Goal: Information Seeking & Learning: Learn about a topic

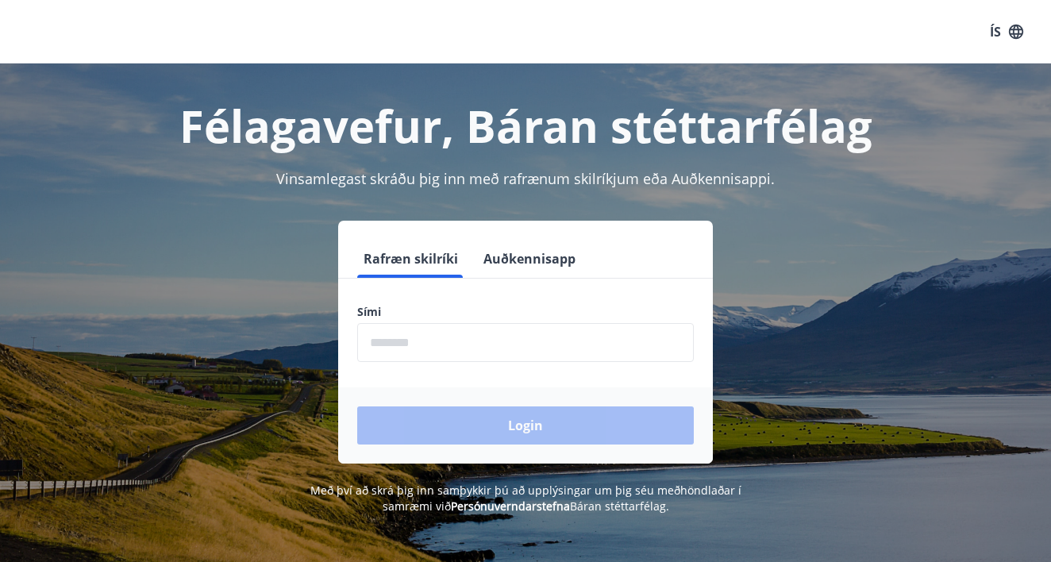
click at [385, 332] on input "phone" at bounding box center [525, 342] width 336 height 39
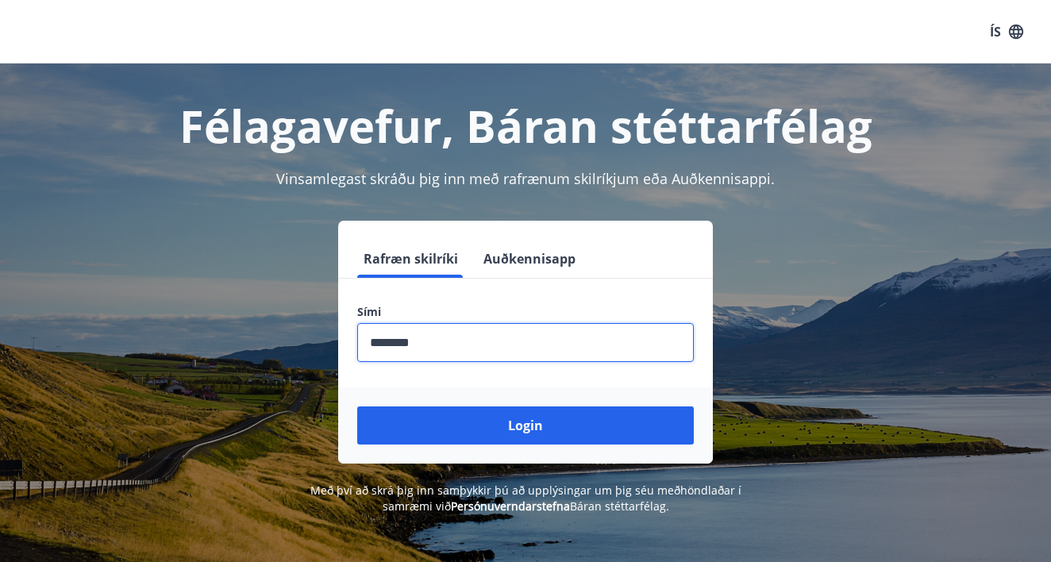
type input "********"
click at [525, 425] on button "Login" at bounding box center [525, 425] width 336 height 38
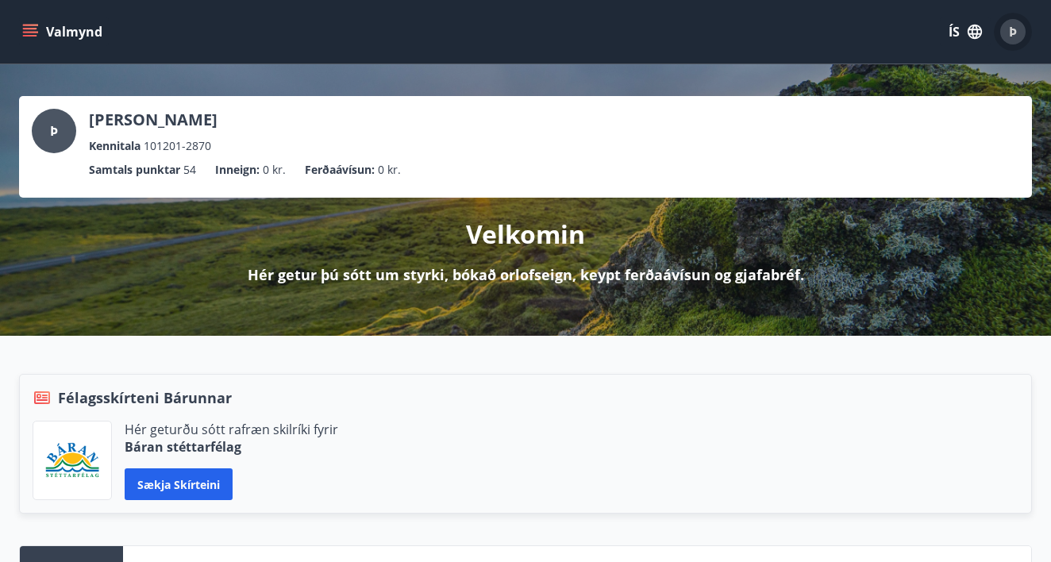
click at [1007, 28] on div "Þ" at bounding box center [1012, 31] width 25 height 25
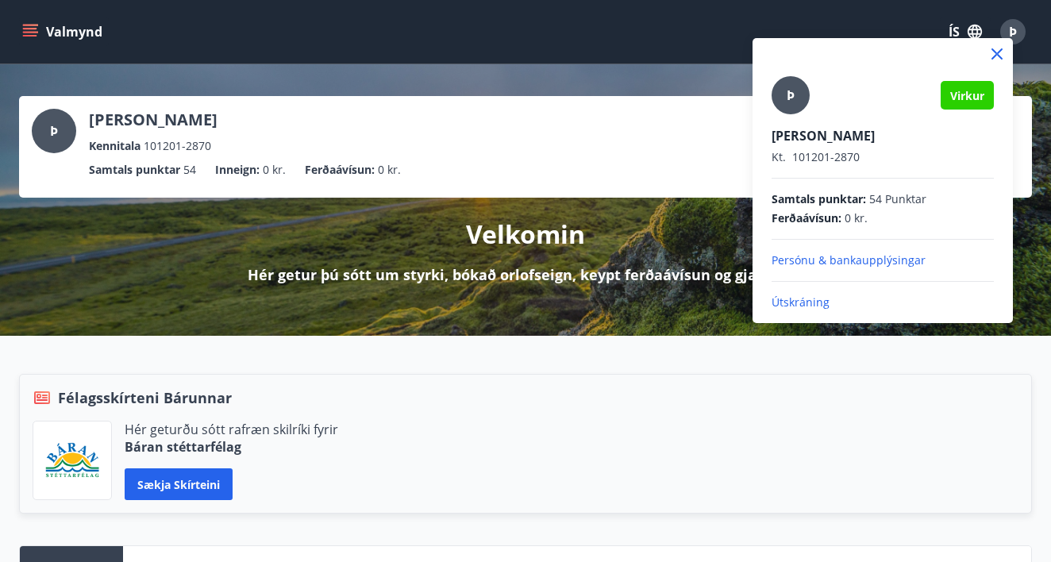
click at [528, 219] on div at bounding box center [525, 281] width 1051 height 562
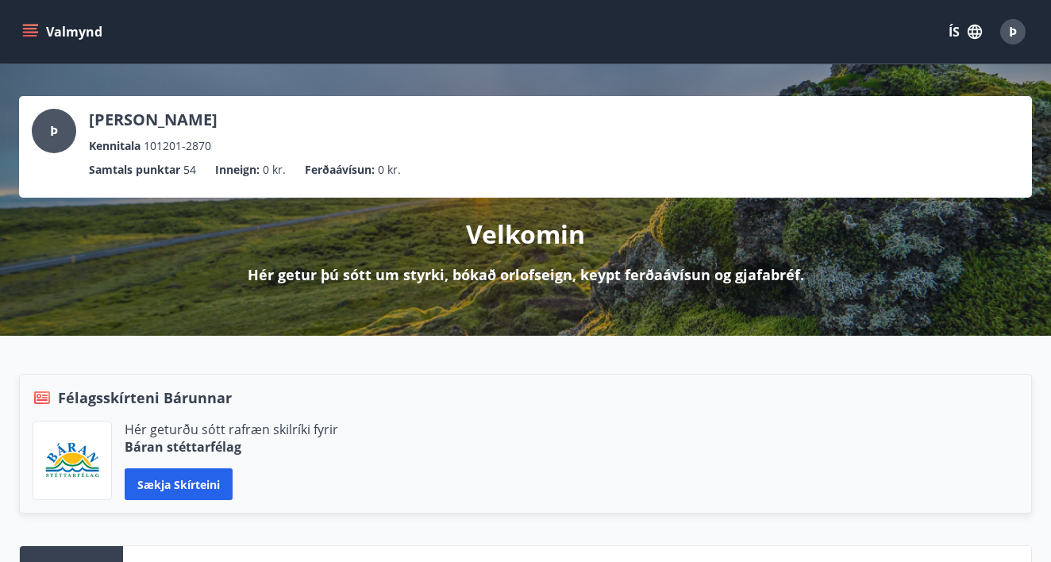
click at [82, 30] on button "Valmynd" at bounding box center [64, 31] width 90 height 29
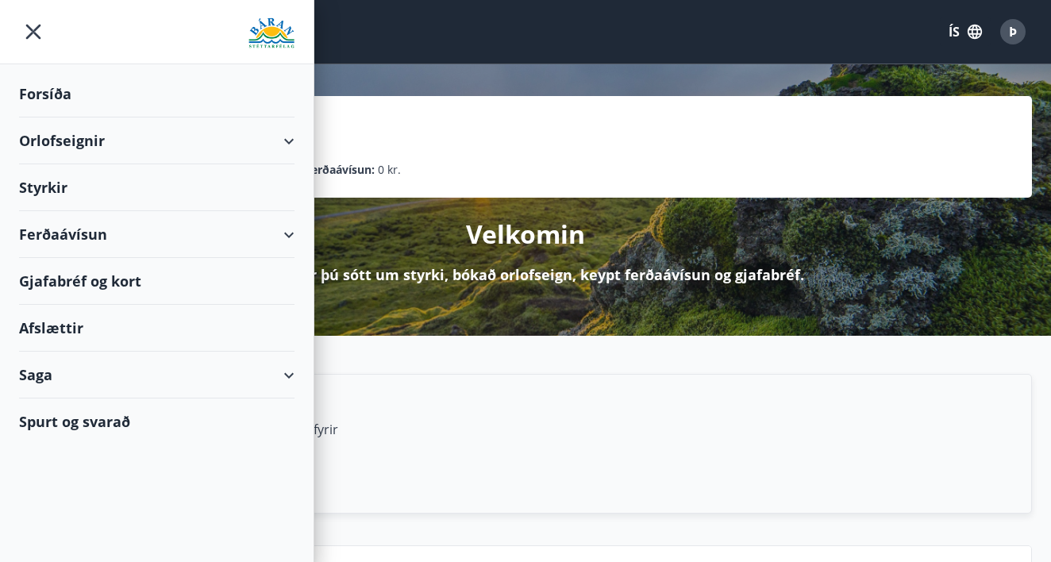
click at [50, 186] on div "Styrkir" at bounding box center [156, 187] width 275 height 47
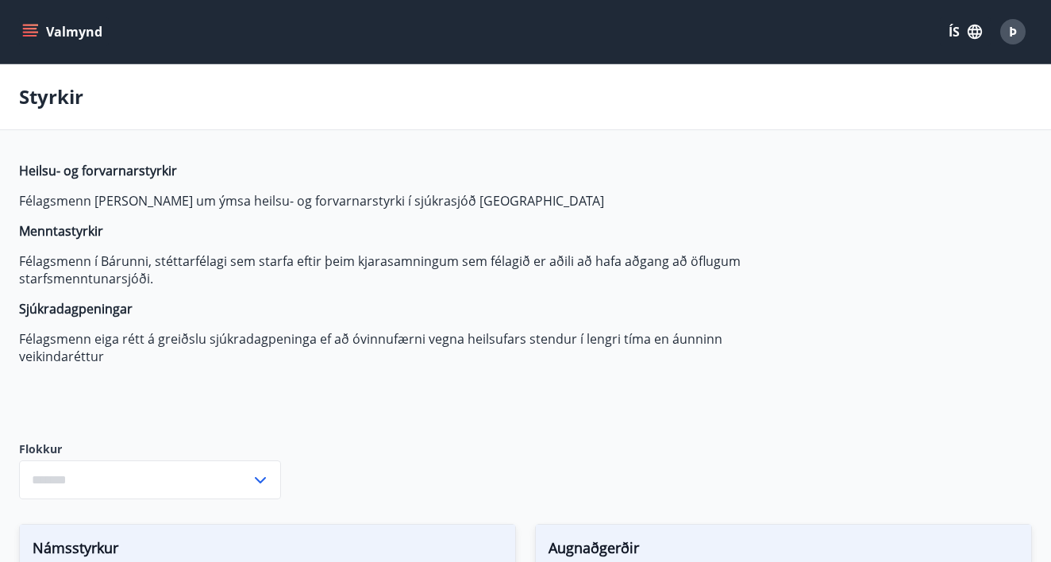
type input "***"
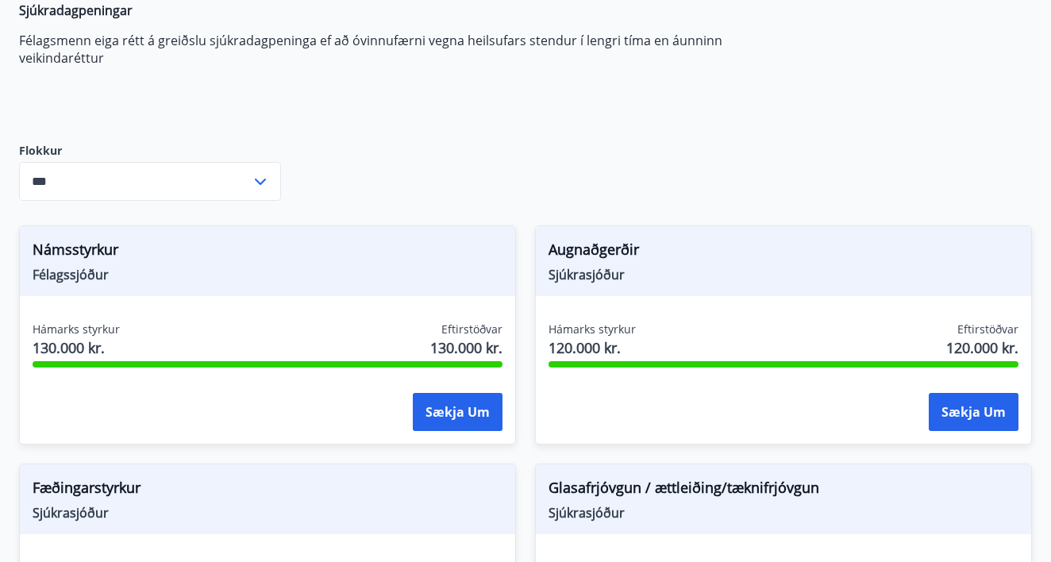
scroll to position [295, 0]
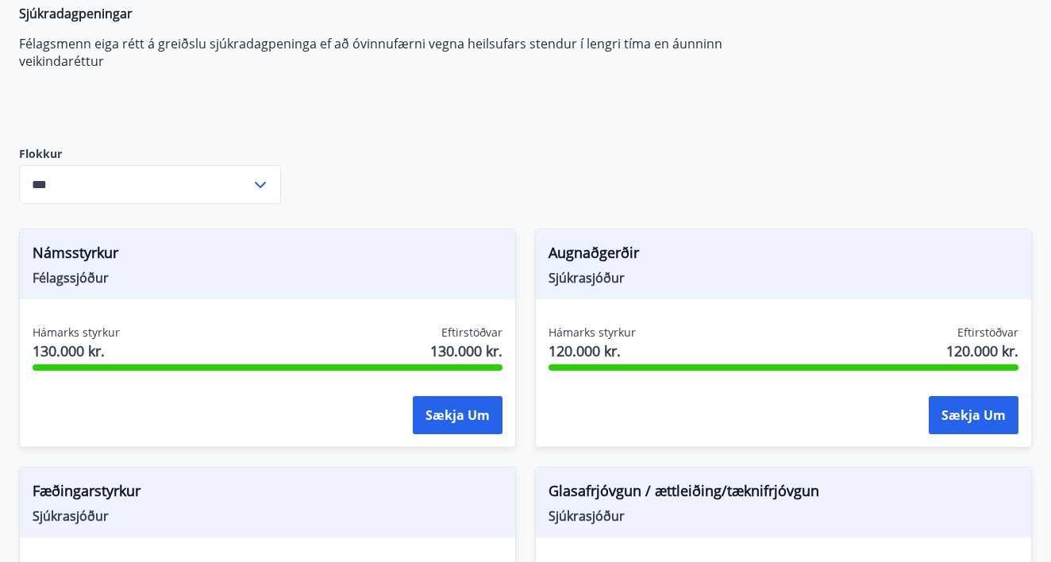
click at [253, 198] on div "*** ​" at bounding box center [150, 184] width 262 height 39
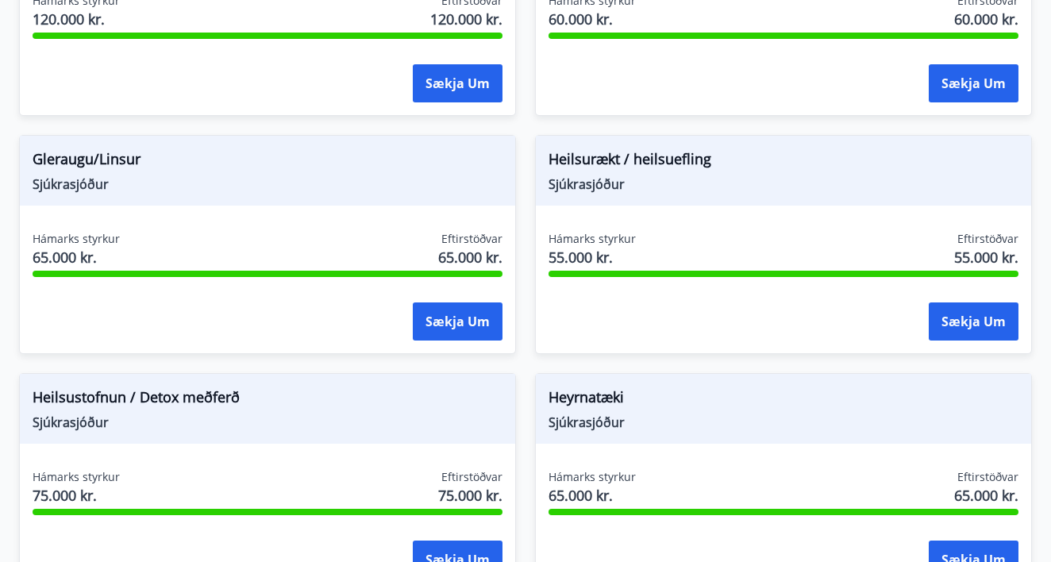
scroll to position [856, 0]
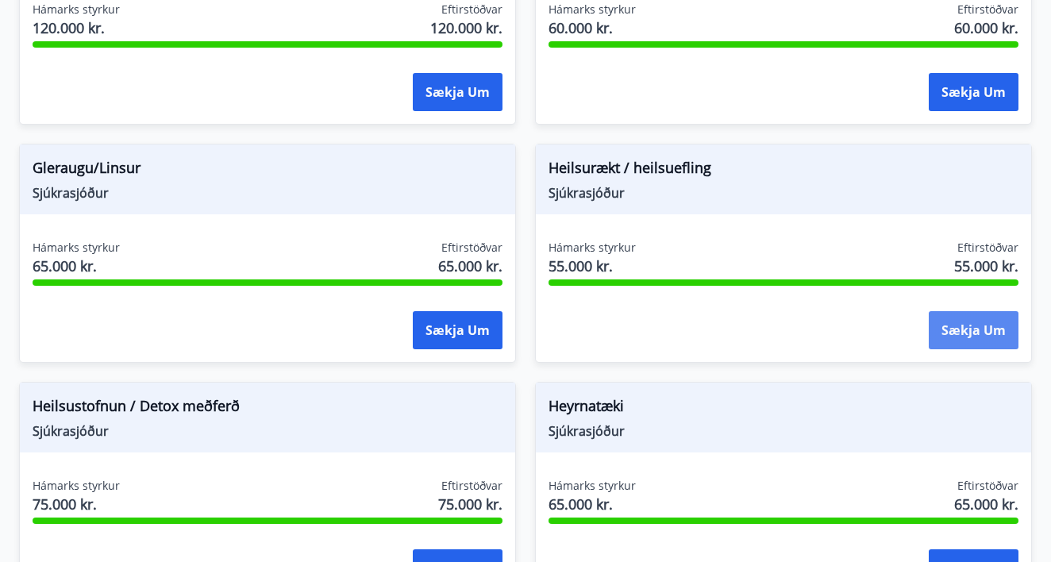
click at [948, 333] on button "Sækja um" at bounding box center [973, 330] width 90 height 38
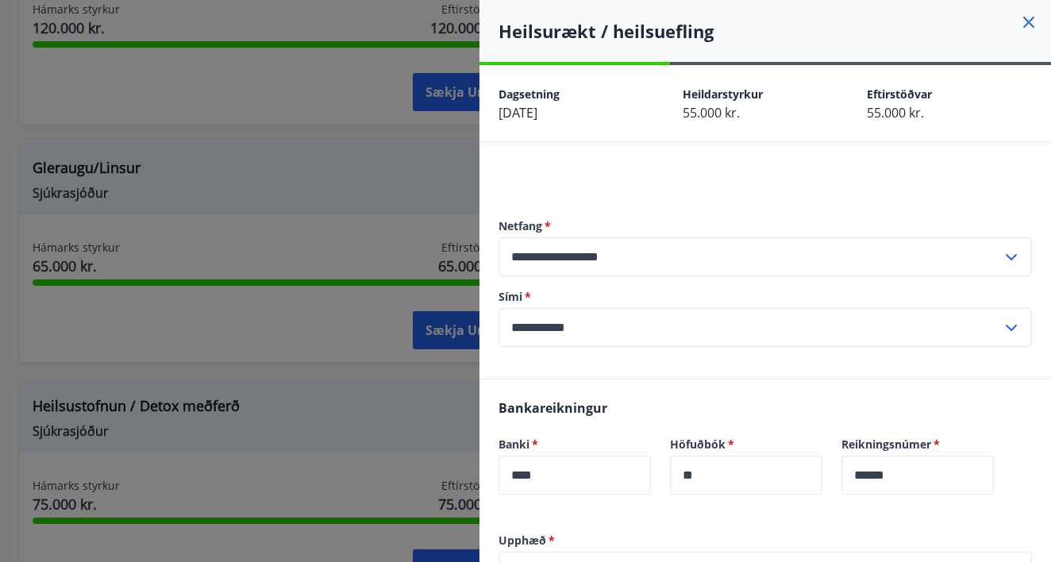
scroll to position [0, 0]
click at [1028, 38] on h4 "Heilsurækt / heilsuefling" at bounding box center [774, 31] width 552 height 24
click at [1025, 25] on icon at bounding box center [1028, 22] width 11 height 11
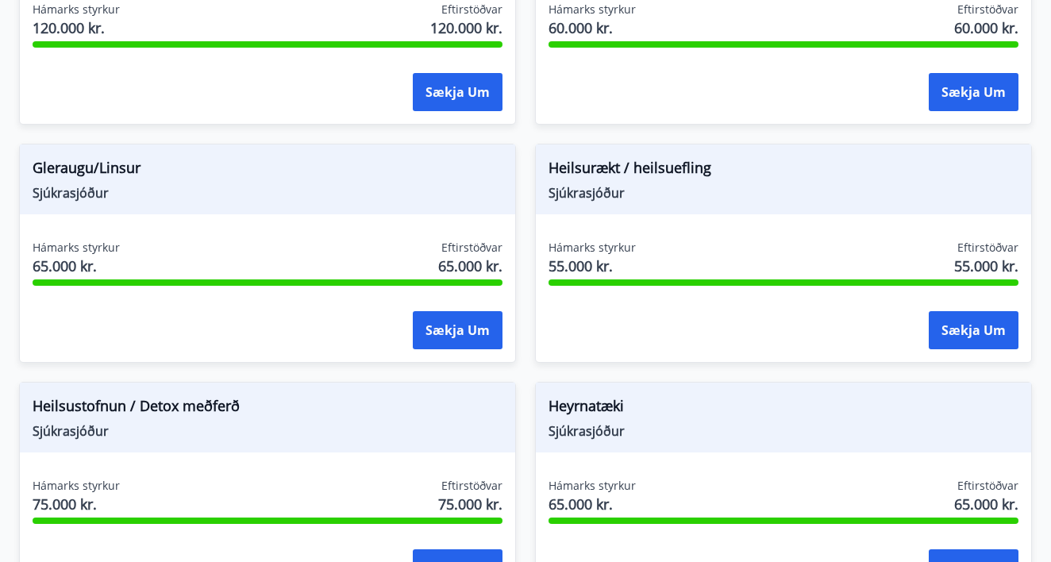
click at [110, 0] on div "Fæðingarstyrkur Sjúkrasjóður Hámarks styrkur 120.000 kr. Eftirstöðvar 120.000 k…" at bounding box center [267, 15] width 497 height 219
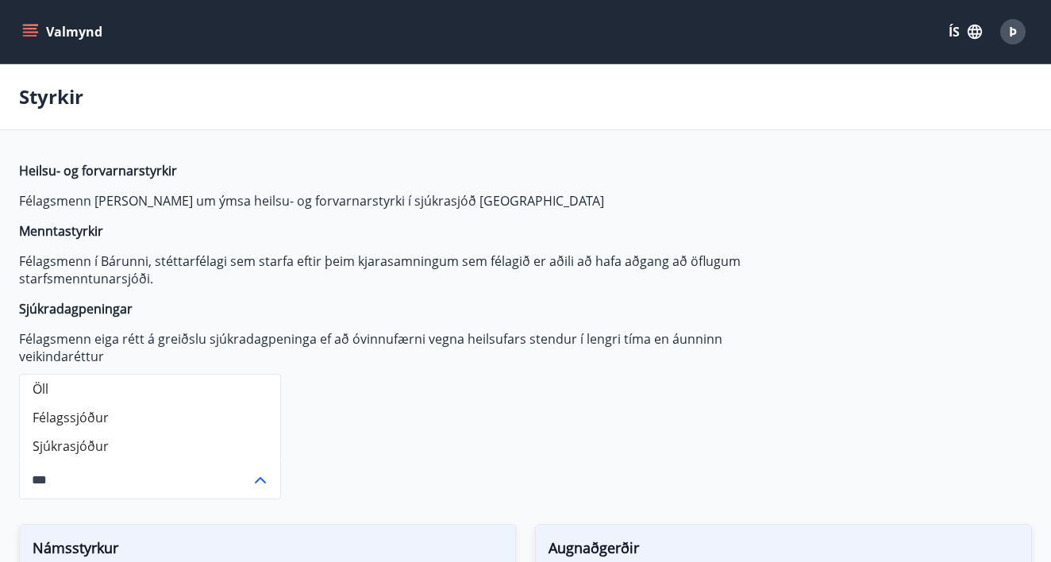
click at [67, 34] on button "Valmynd" at bounding box center [64, 31] width 90 height 29
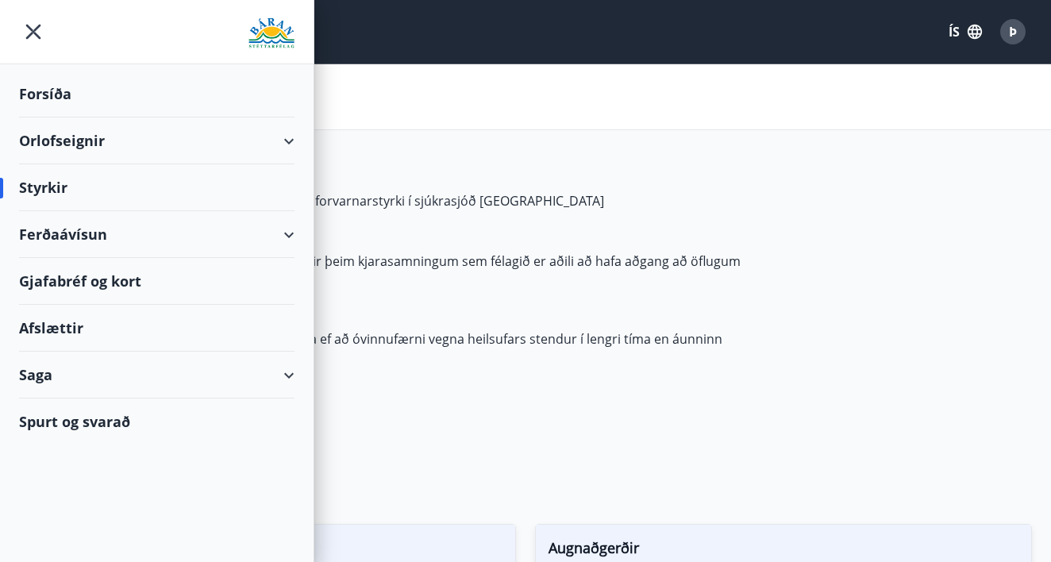
click at [160, 242] on div "Ferðaávísun" at bounding box center [156, 234] width 275 height 47
